Goal: Find specific page/section: Find specific page/section

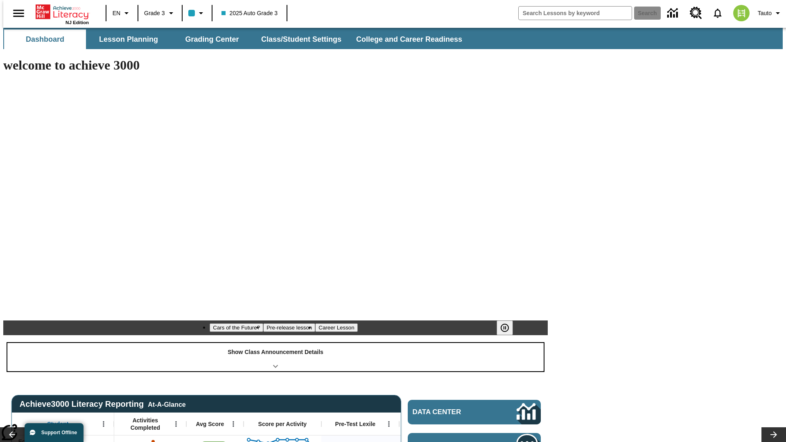
click at [276, 343] on div "Show Class Announcement Details" at bounding box center [275, 357] width 537 height 28
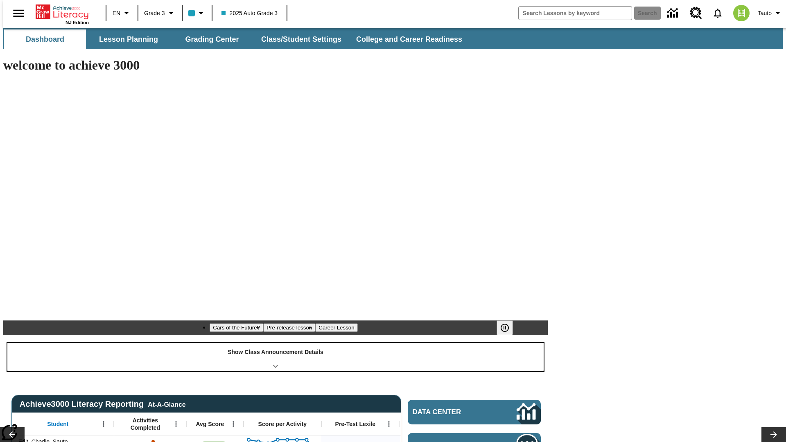
click at [276, 343] on div "Show Class Announcement Details" at bounding box center [275, 357] width 537 height 28
